Goal: Navigation & Orientation: Find specific page/section

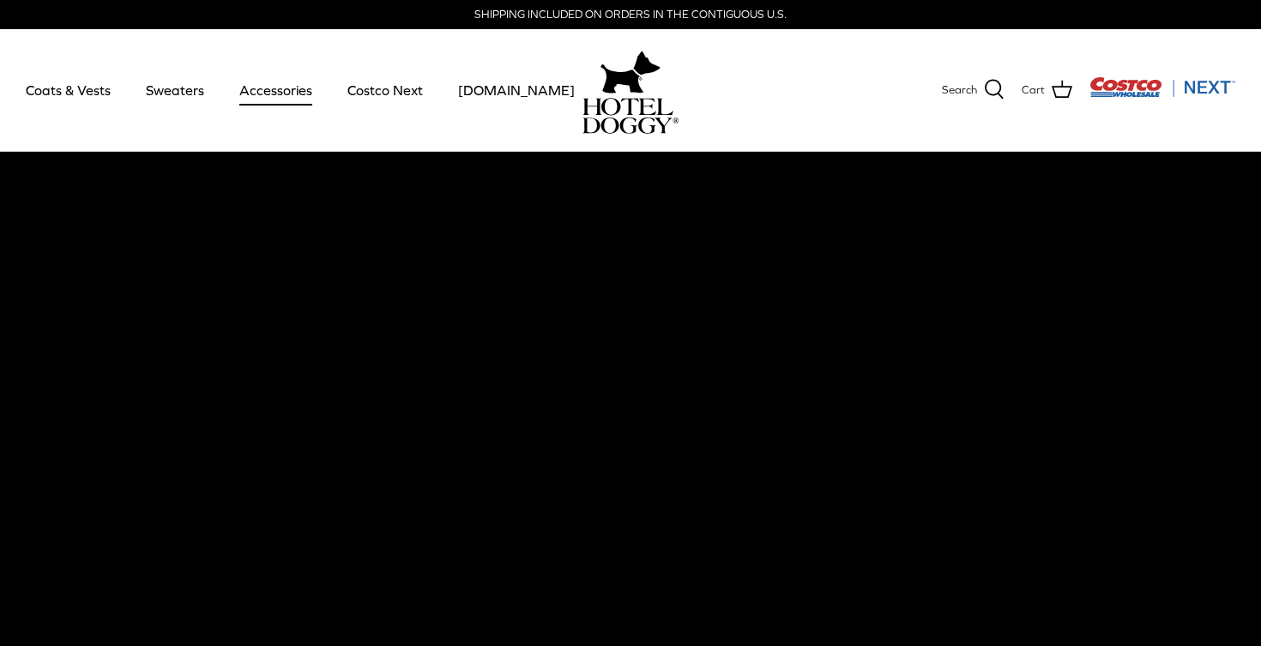
click at [279, 102] on link "Accessories" at bounding box center [276, 90] width 104 height 58
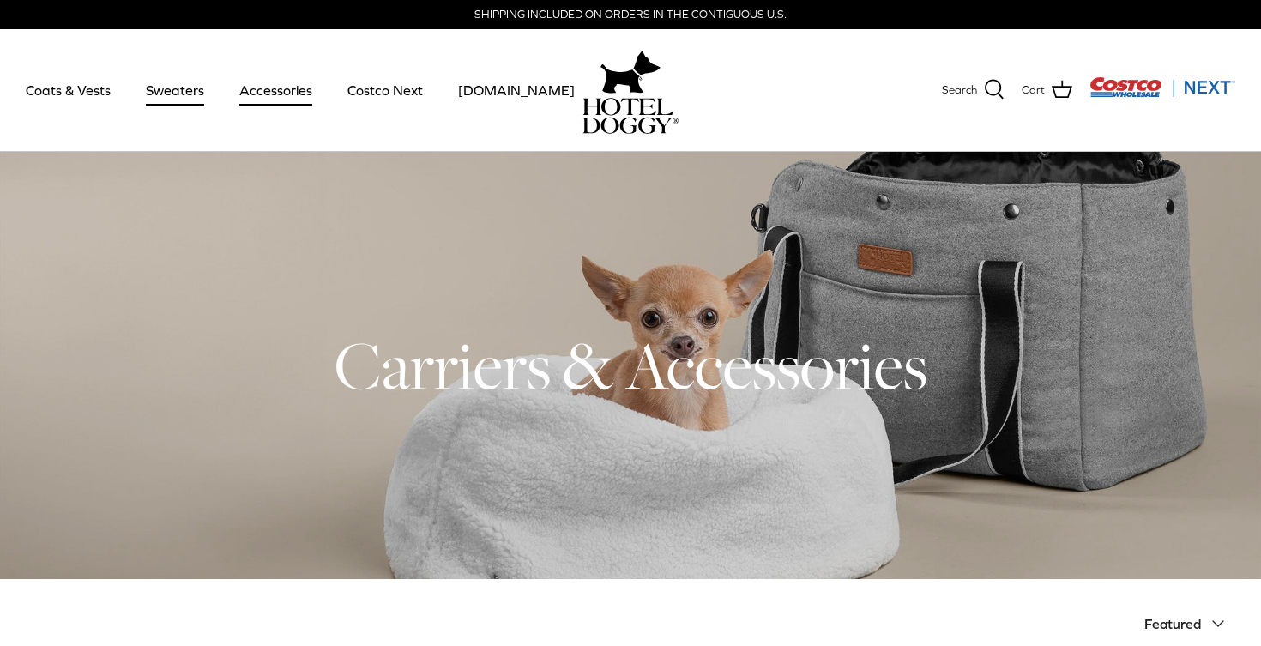
click at [154, 90] on link "Sweaters" at bounding box center [174, 90] width 89 height 58
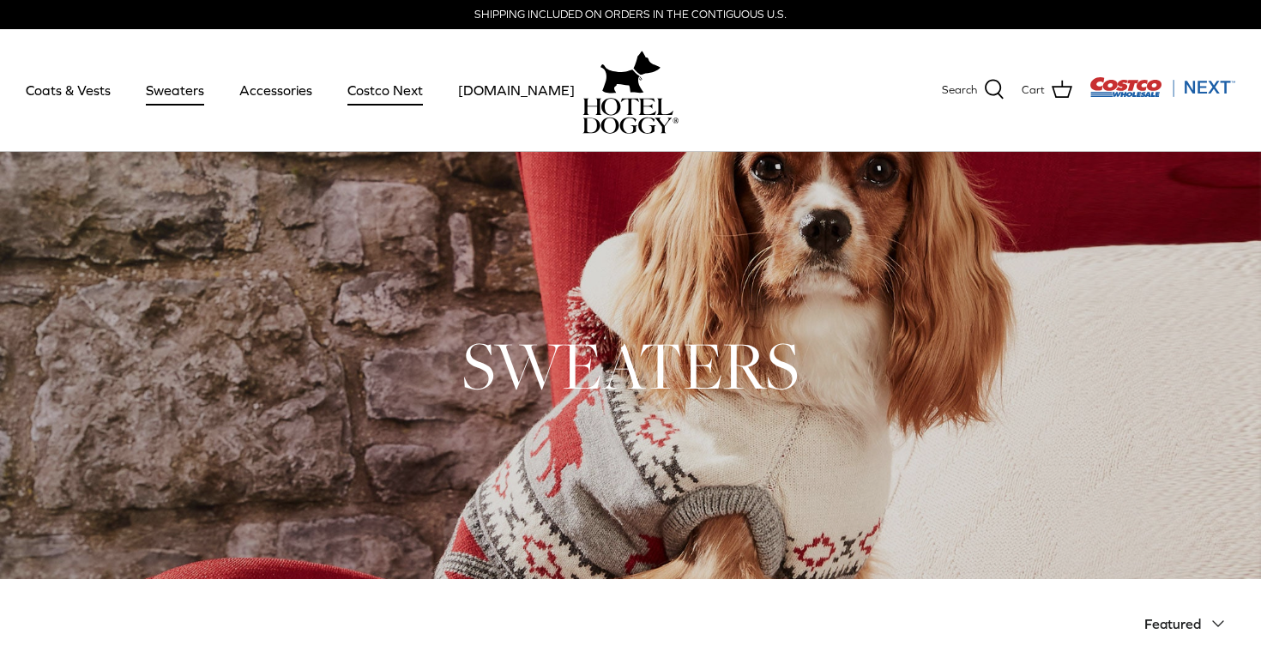
click at [371, 98] on link "Costco Next" at bounding box center [385, 90] width 106 height 58
click at [88, 85] on link "Coats & Vests" at bounding box center [68, 90] width 116 height 58
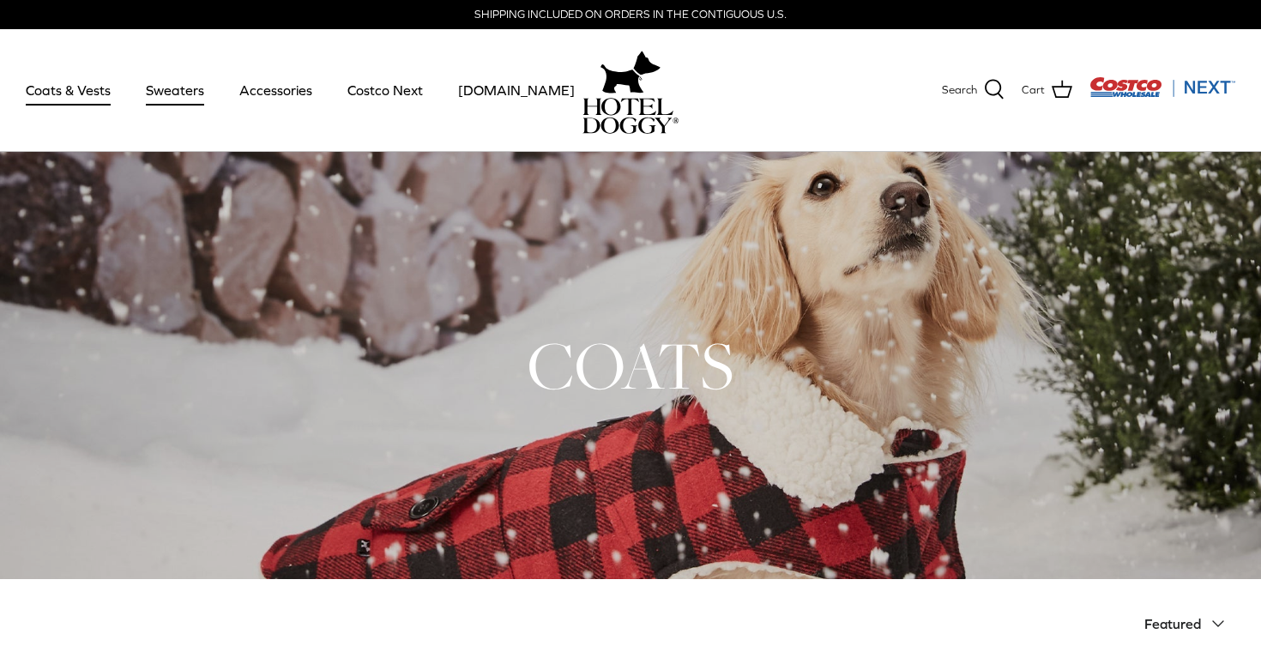
click at [185, 100] on link "Sweaters" at bounding box center [174, 90] width 89 height 58
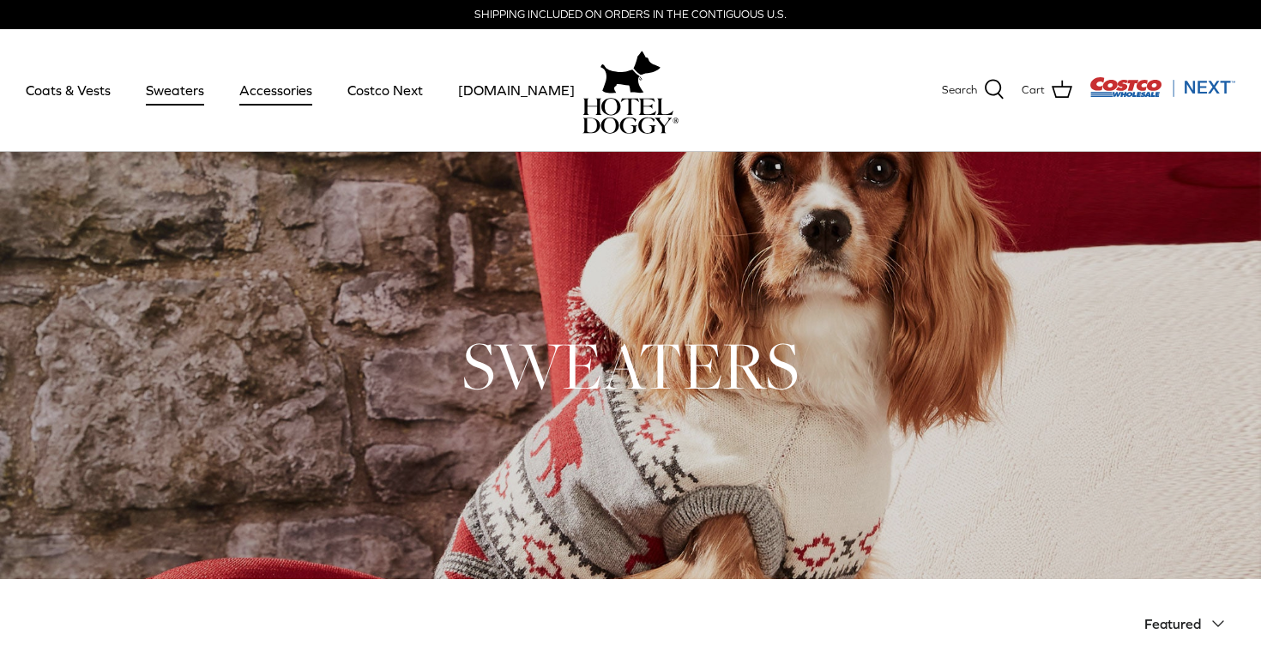
click at [269, 88] on link "Accessories" at bounding box center [276, 90] width 104 height 58
